Goal: Transaction & Acquisition: Purchase product/service

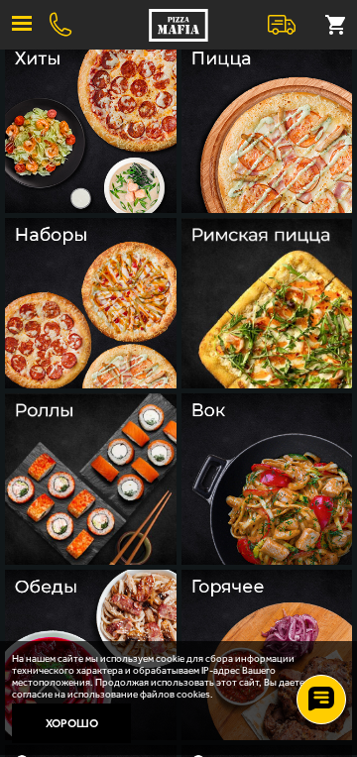
scroll to position [183, 0]
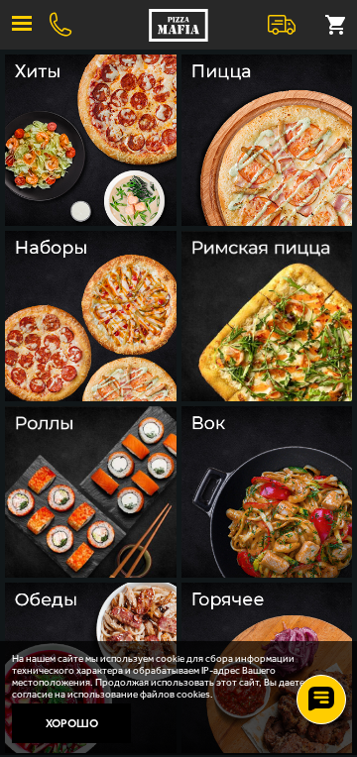
click at [316, 179] on img at bounding box center [266, 139] width 171 height 171
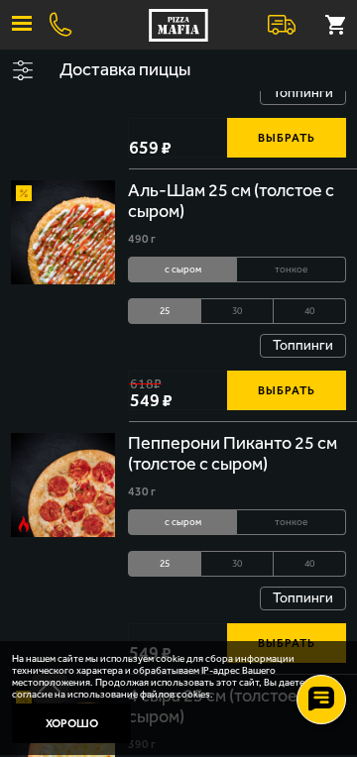
scroll to position [1970, 0]
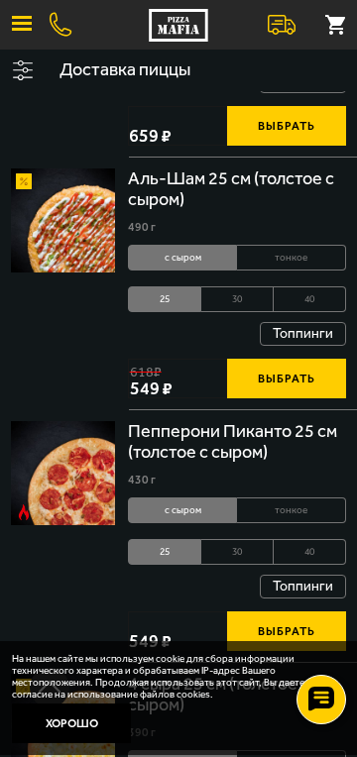
click at [74, 251] on img at bounding box center [63, 220] width 104 height 104
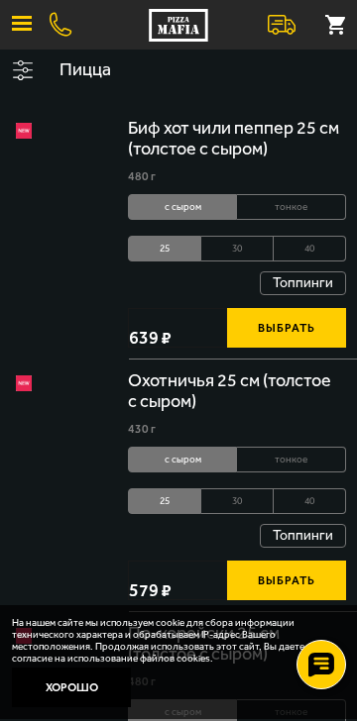
scroll to position [1970, 0]
